Goal: Information Seeking & Learning: Find specific page/section

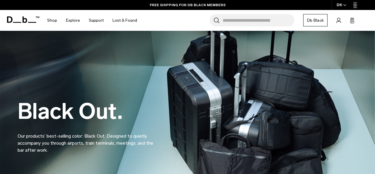
click at [258, 22] on input "Search for Bags, Luggage..." at bounding box center [259, 20] width 72 height 12
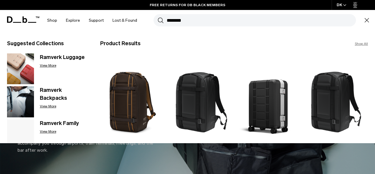
type input "*******"
click at [158, 17] on button "Search" at bounding box center [161, 20] width 6 height 6
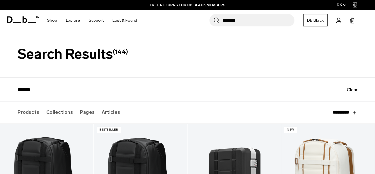
click at [345, 5] on icon "button" at bounding box center [344, 5] width 3 height 2
